Goal: Task Accomplishment & Management: Use online tool/utility

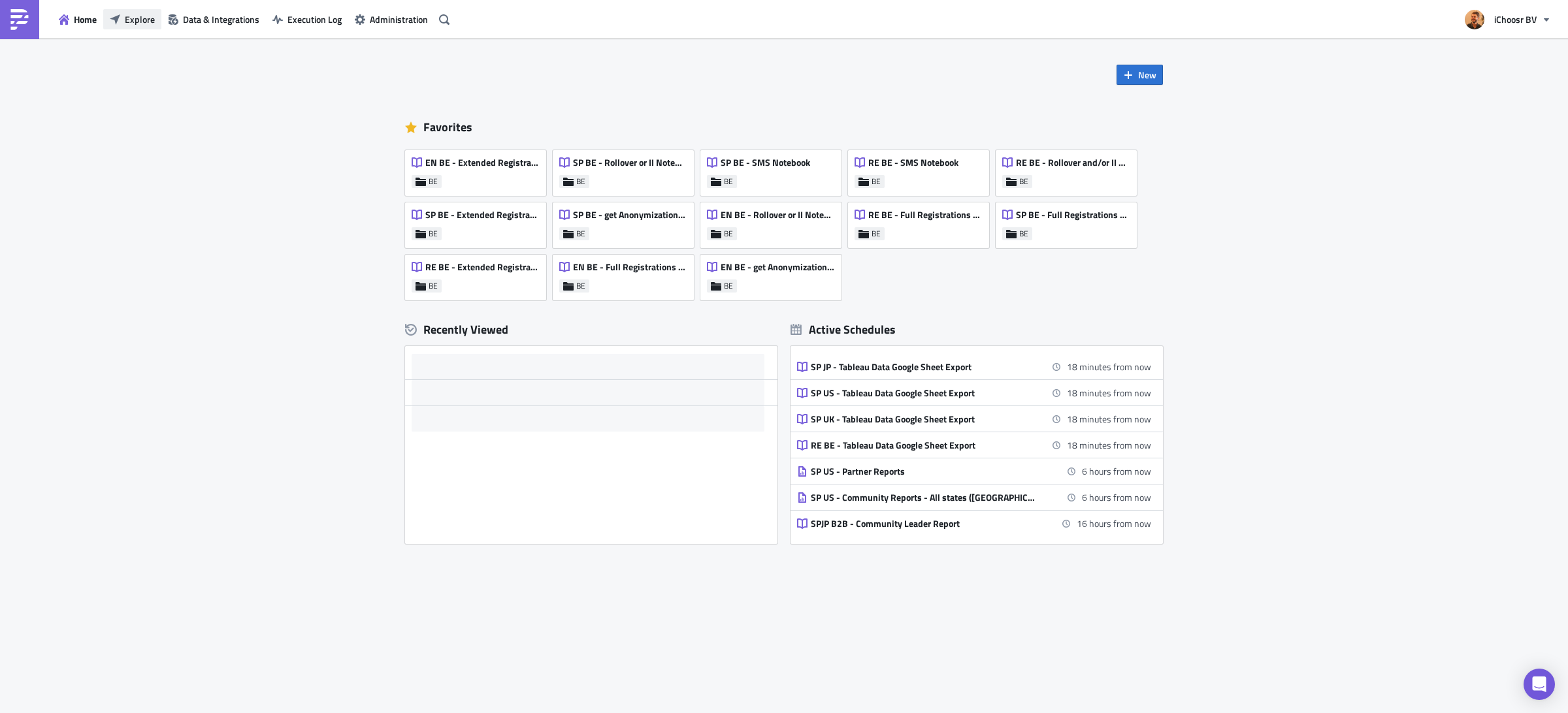
click at [137, 16] on span "Explore" at bounding box center [140, 19] width 30 height 14
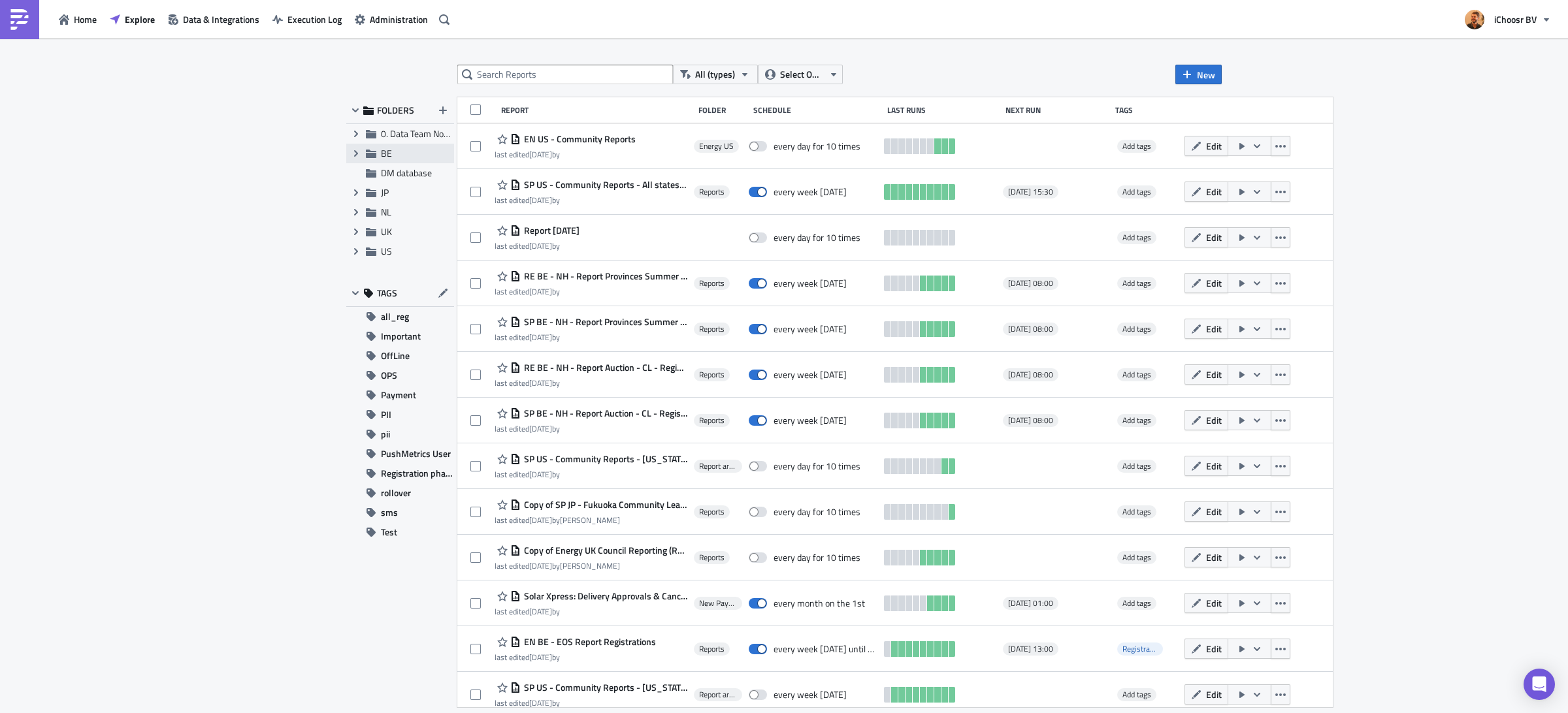
click at [370, 157] on icon at bounding box center [371, 153] width 11 height 8
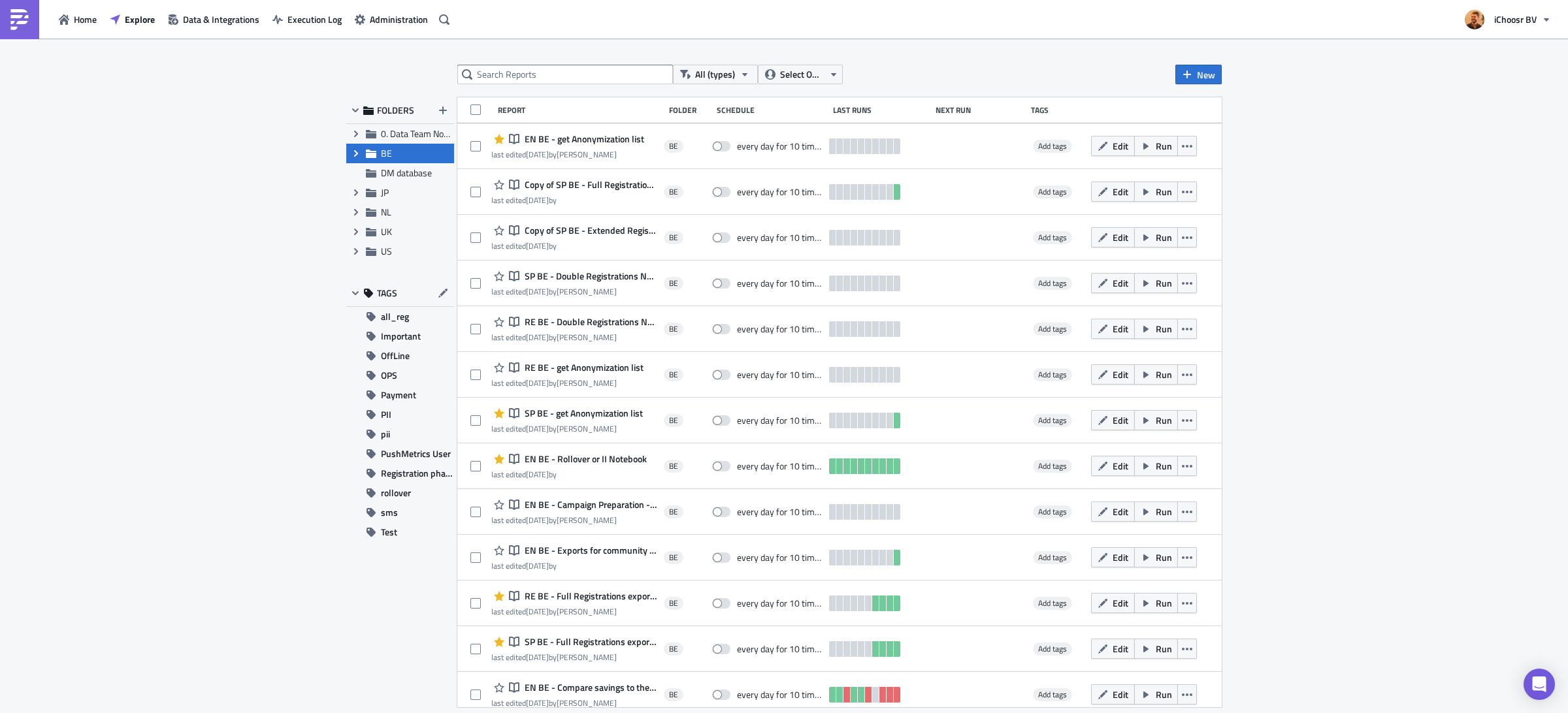
click at [354, 154] on icon "Expand group" at bounding box center [356, 154] width 11 height 11
click at [407, 170] on span "Reports" at bounding box center [411, 173] width 31 height 14
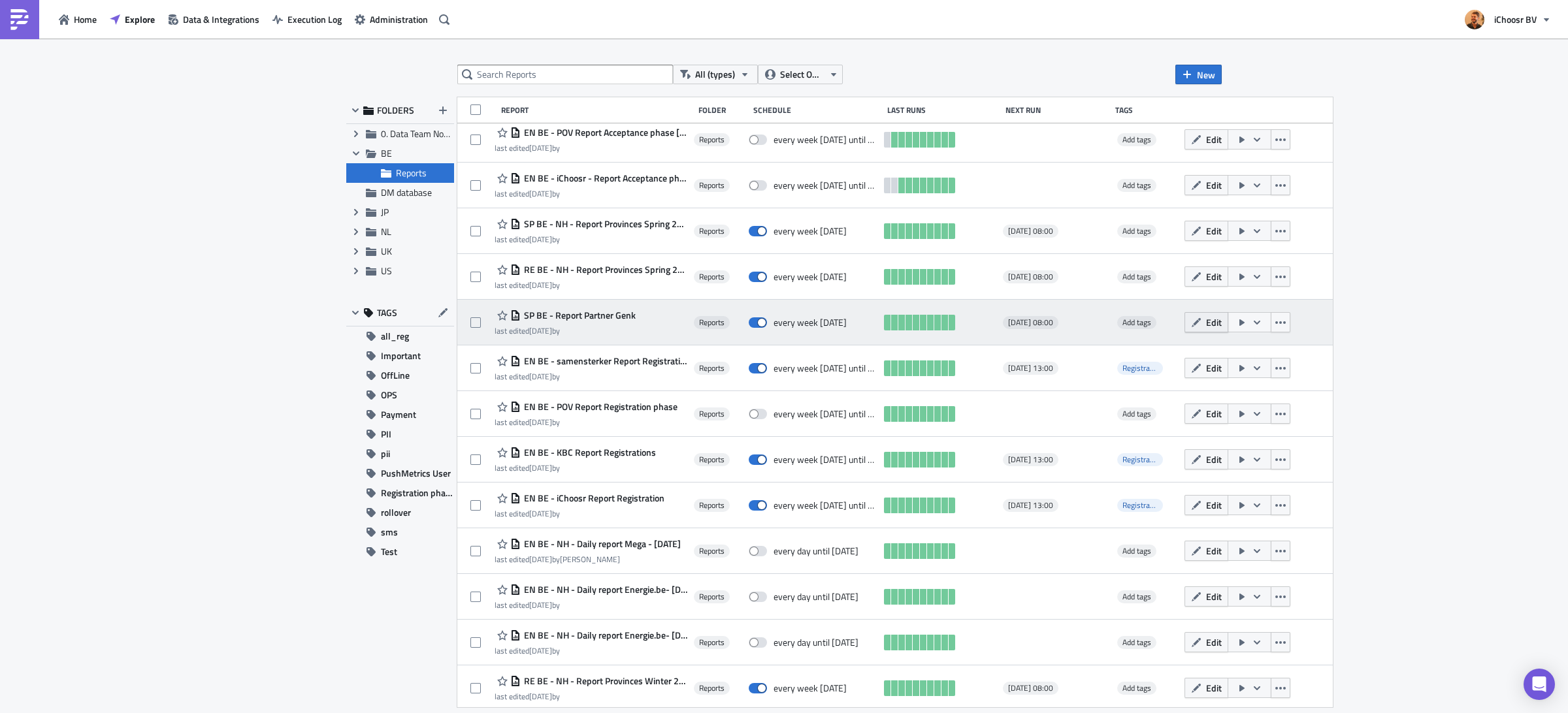
scroll to position [319, 0]
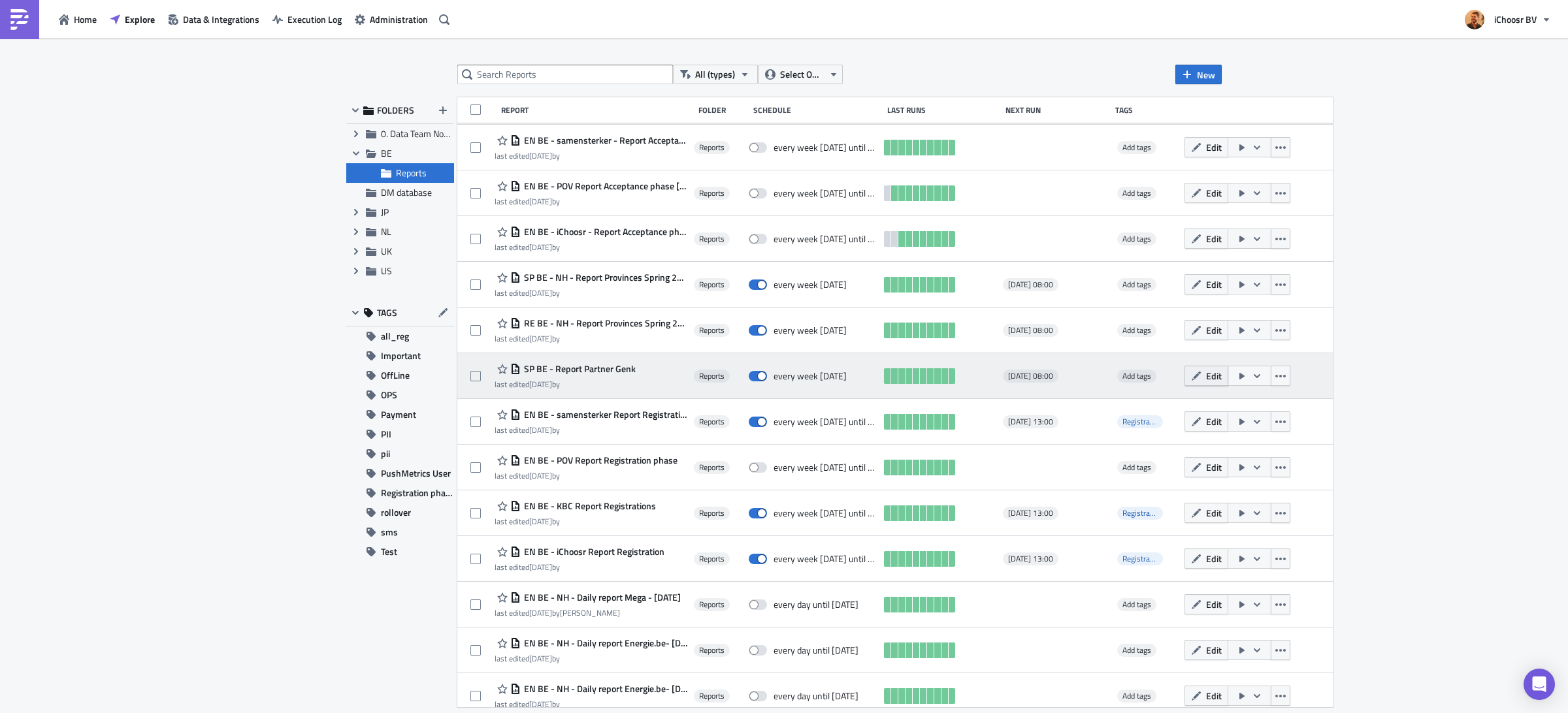
click at [1213, 376] on span "Edit" at bounding box center [1214, 376] width 16 height 14
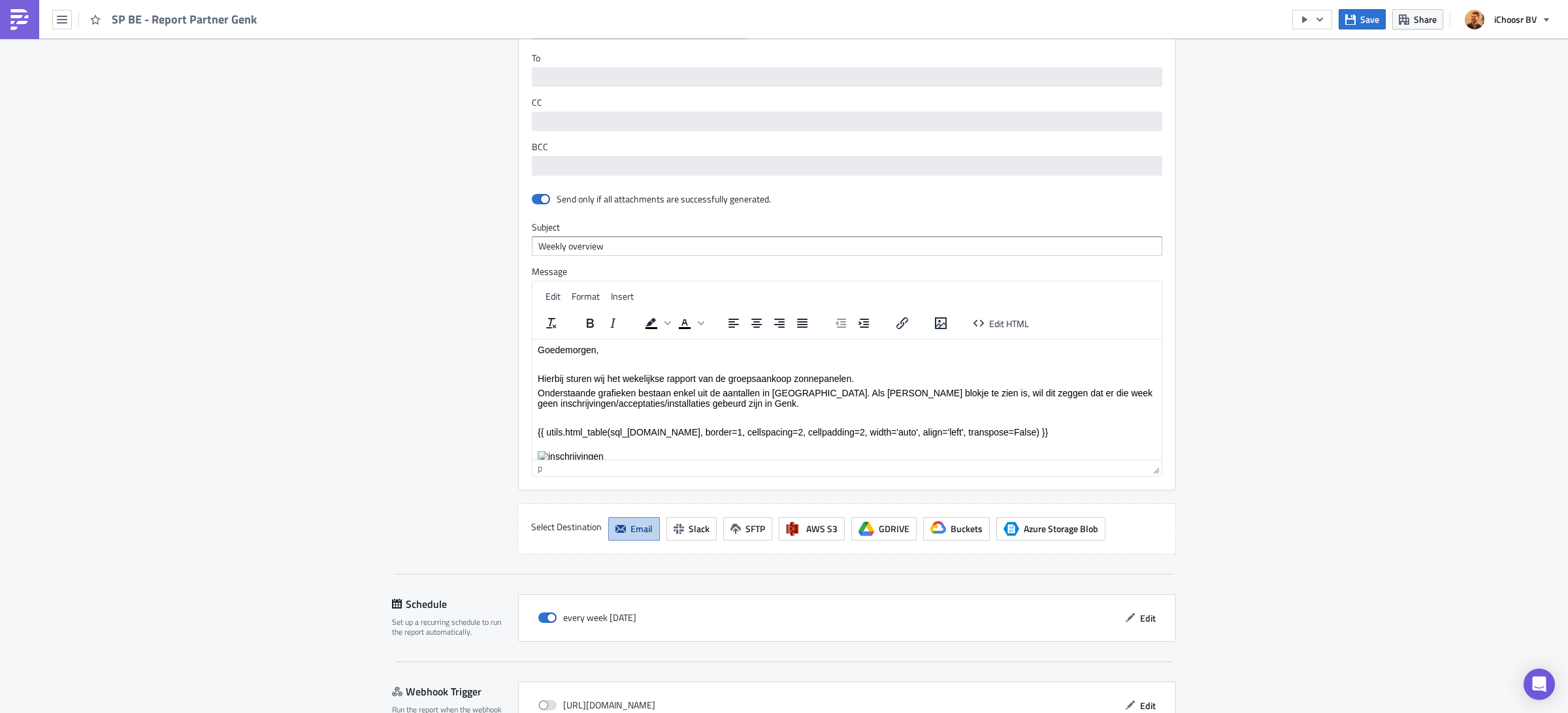
scroll to position [2159, 0]
